Goal: Book appointment/travel/reservation

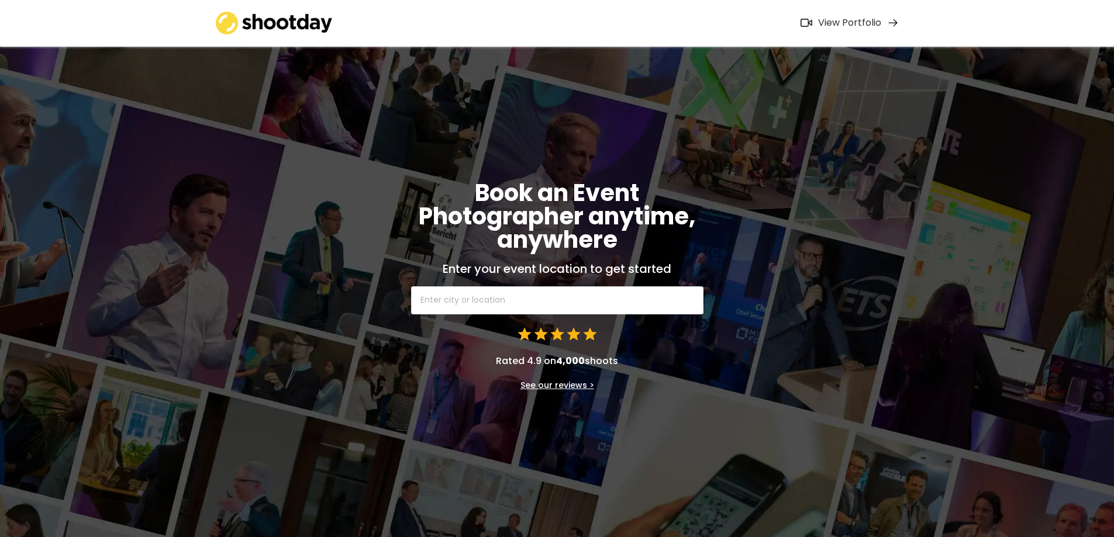
click at [543, 309] on input "text" at bounding box center [557, 300] width 292 height 28
click at [465, 299] on input "text" at bounding box center [557, 300] width 292 height 28
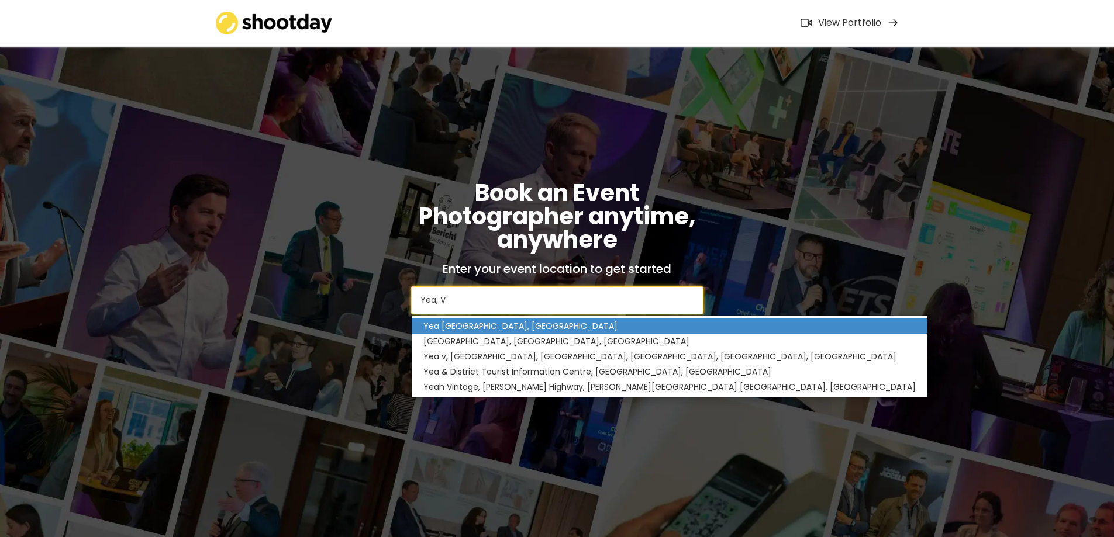
click at [443, 323] on p "Yea [GEOGRAPHIC_DATA], [GEOGRAPHIC_DATA]" at bounding box center [670, 326] width 516 height 15
type input "Yea [GEOGRAPHIC_DATA], [GEOGRAPHIC_DATA]"
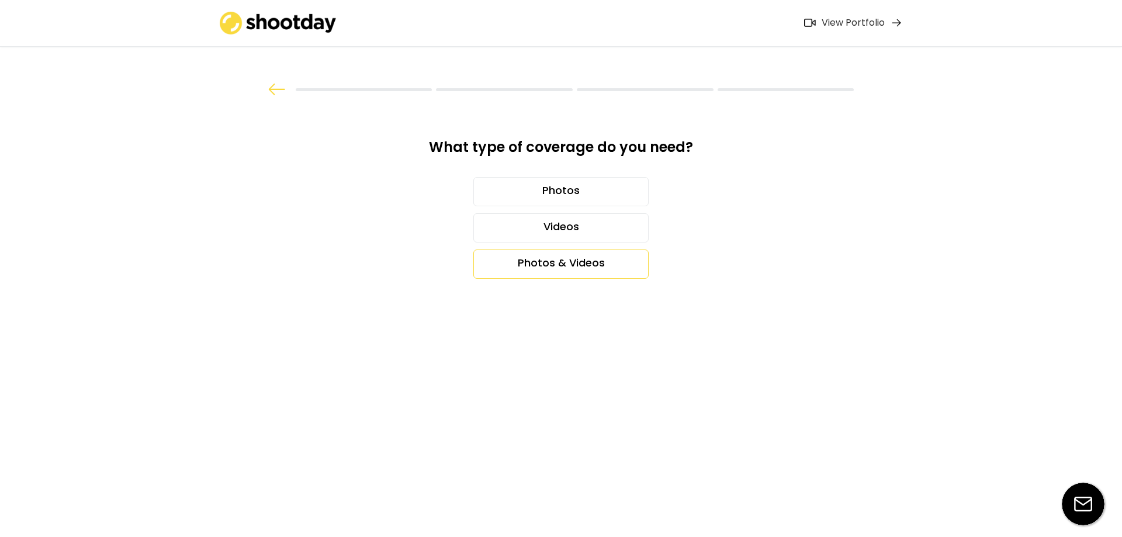
click at [574, 269] on div "Photos & Videos" at bounding box center [561, 264] width 175 height 29
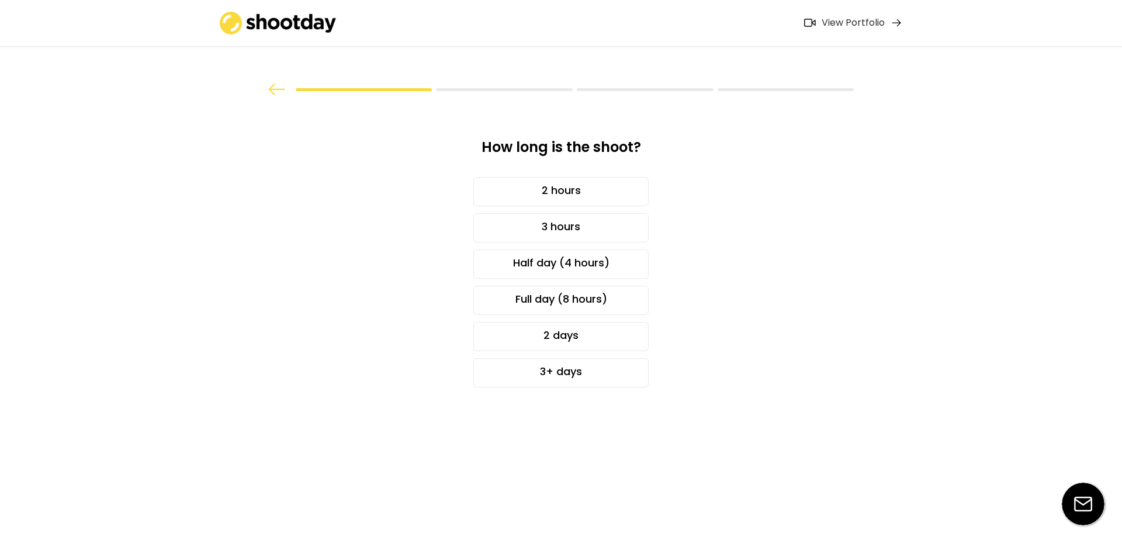
click at [717, 297] on div "Full day (8 hours)" at bounding box center [561, 297] width 318 height 36
click at [614, 302] on div "Full day (8 hours)" at bounding box center [561, 300] width 175 height 29
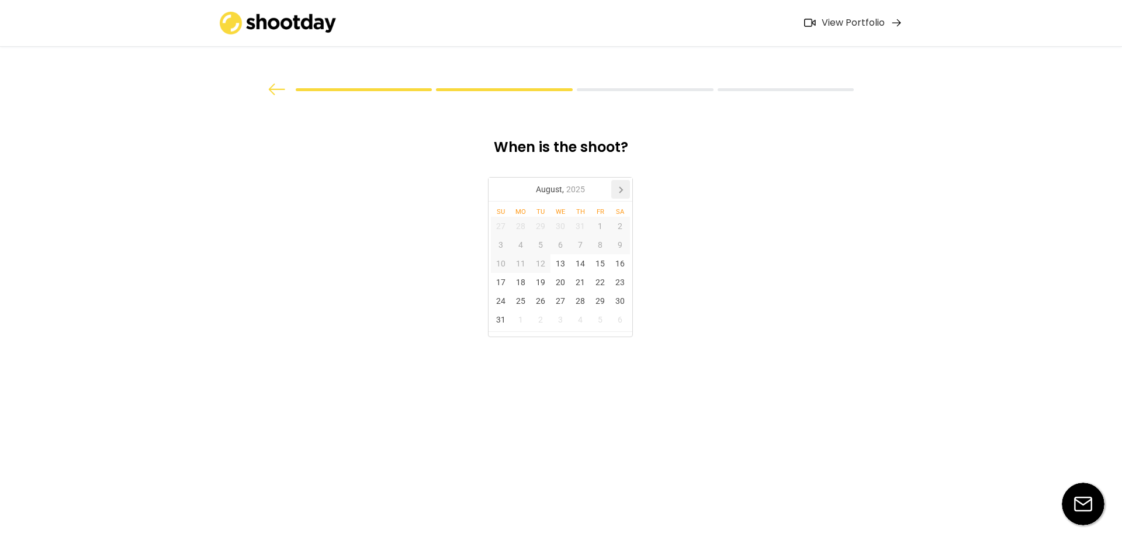
click at [622, 186] on icon at bounding box center [620, 189] width 19 height 19
click at [538, 250] on div "9" at bounding box center [541, 245] width 20 height 19
click at [554, 247] on div "10" at bounding box center [561, 245] width 20 height 19
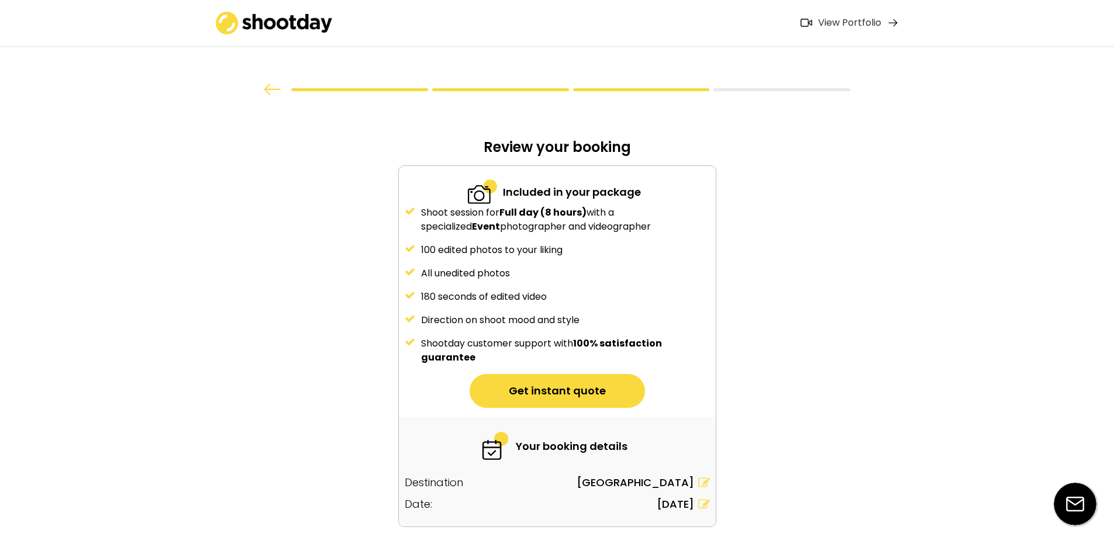
click at [545, 249] on div "100 edited photos to your liking" at bounding box center [565, 250] width 289 height 14
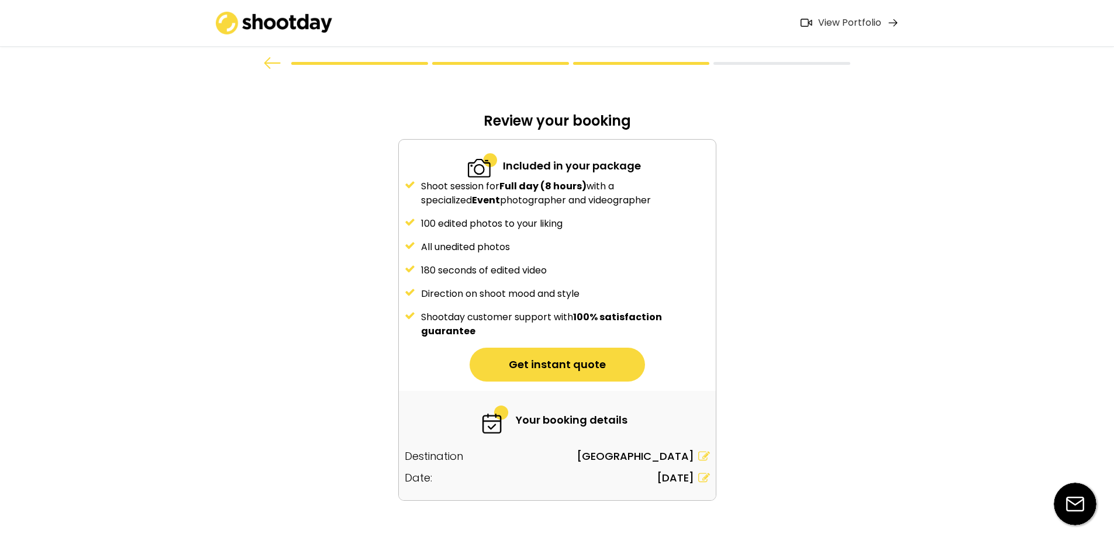
scroll to position [49, 0]
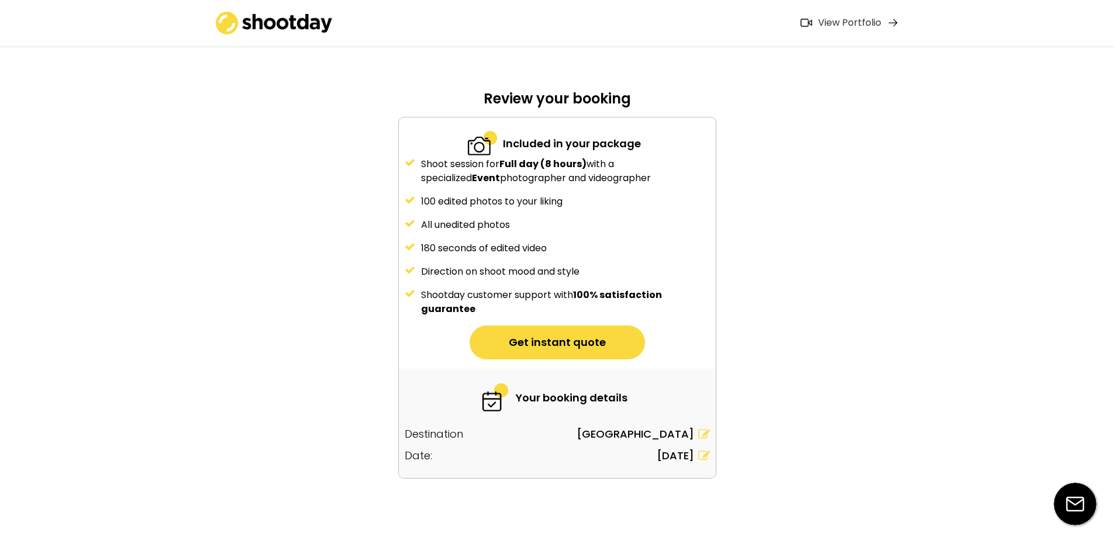
click at [537, 340] on button "Get instant quote" at bounding box center [556, 343] width 175 height 34
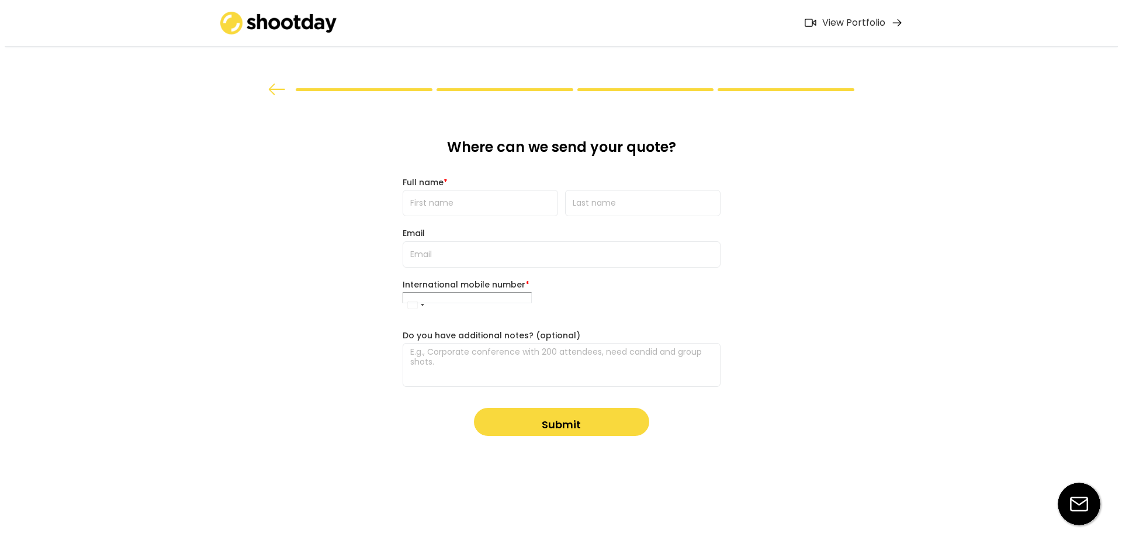
scroll to position [0, 0]
click at [274, 82] on div at bounding box center [561, 48] width 702 height 97
click at [275, 95] on img at bounding box center [277, 90] width 18 height 12
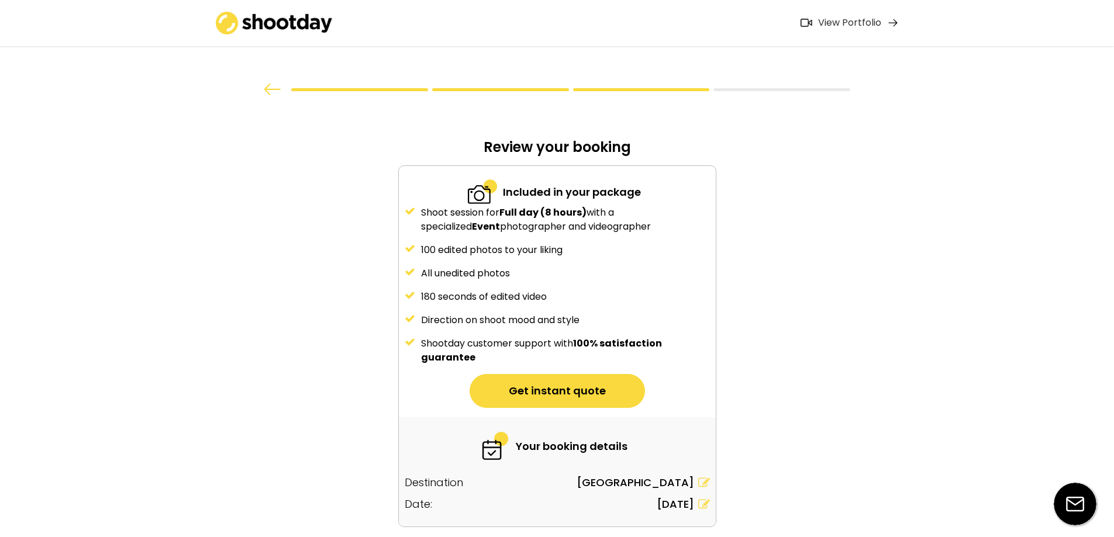
click at [275, 95] on img at bounding box center [273, 90] width 18 height 12
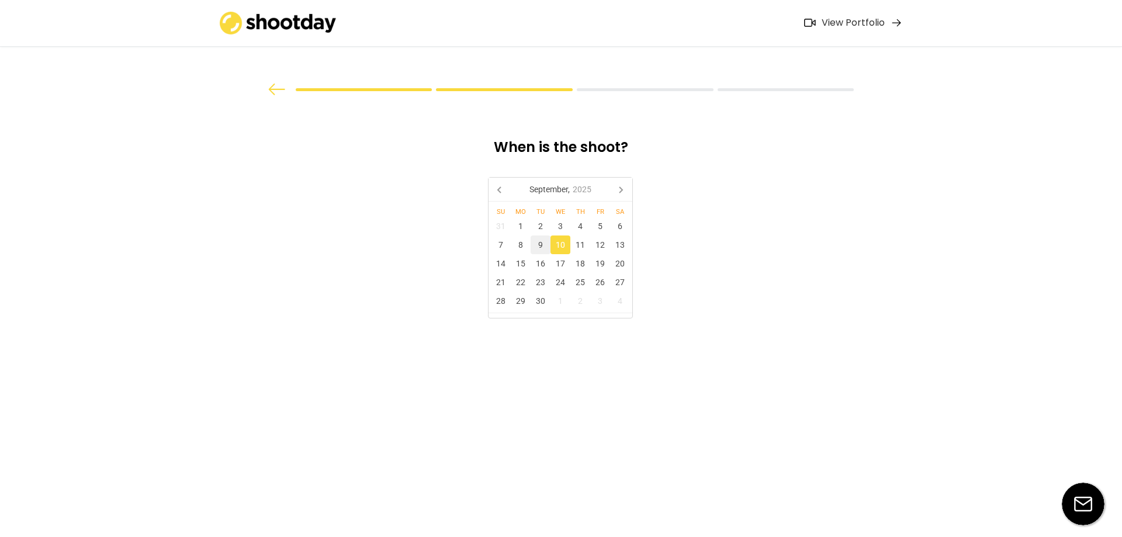
click at [275, 97] on div "What type of coverage do you need? Photos Videos Photos & Videos How long is th…" at bounding box center [561, 268] width 1122 height 537
click at [277, 92] on img at bounding box center [277, 90] width 18 height 12
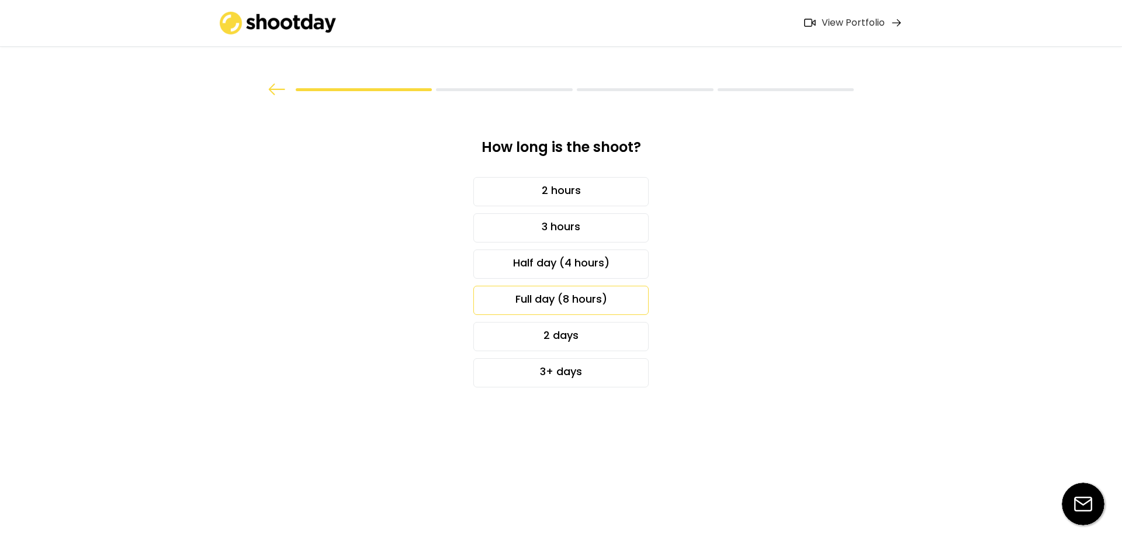
click at [271, 87] on img at bounding box center [277, 90] width 18 height 12
